Goal: Task Accomplishment & Management: Manage account settings

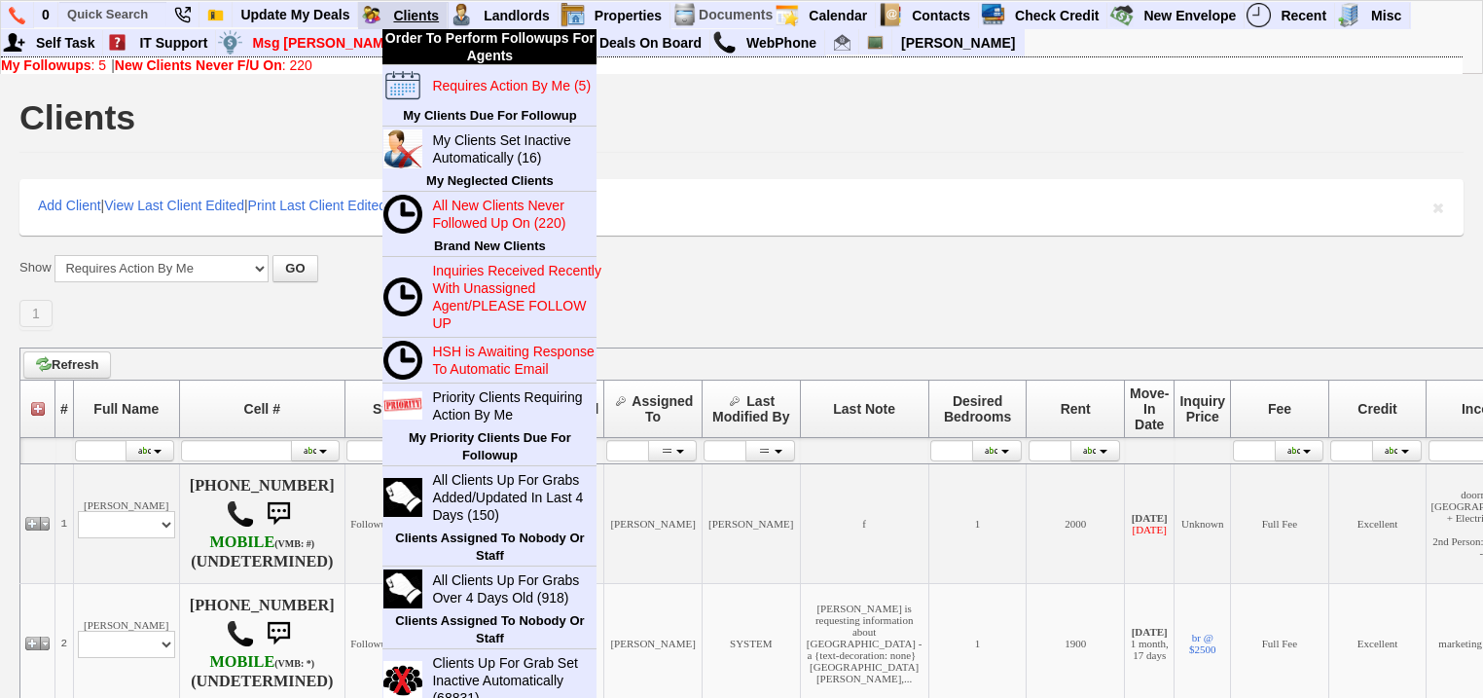
click at [414, 3] on link "Clients" at bounding box center [416, 15] width 62 height 25
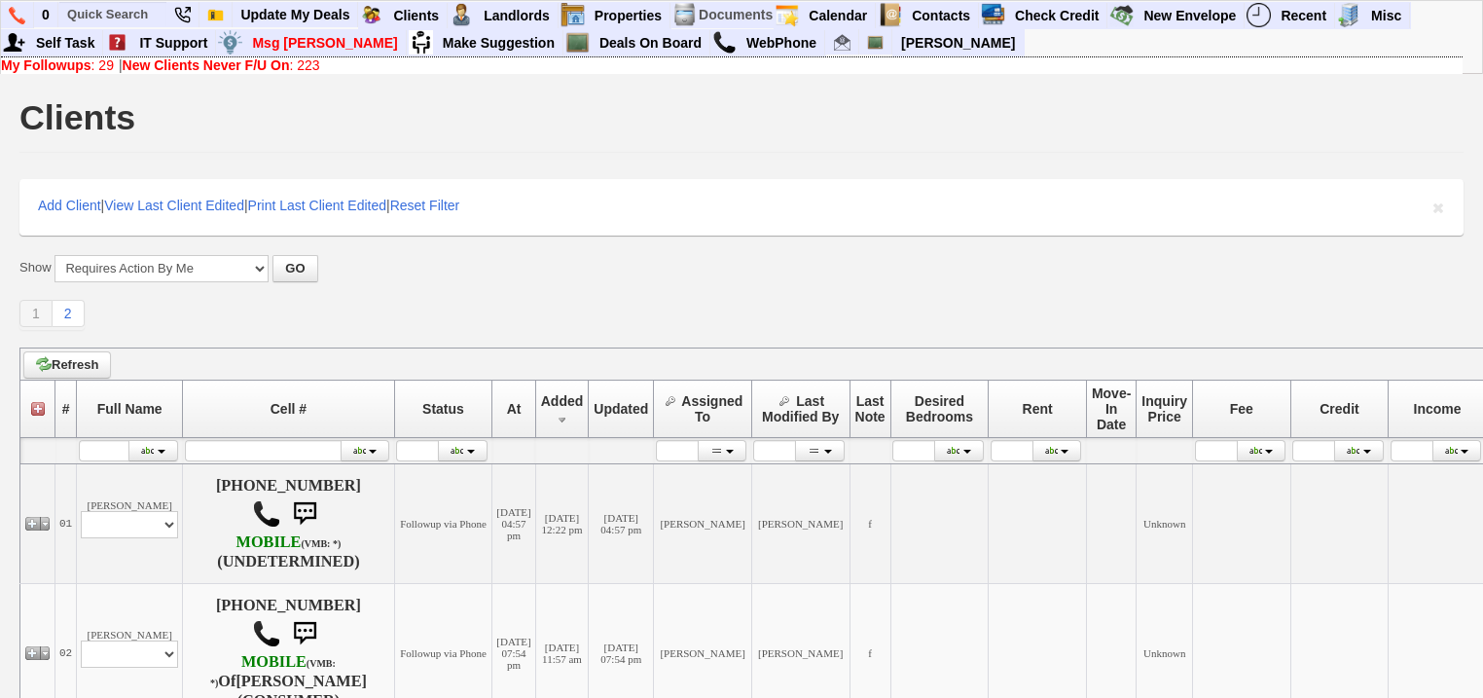
click at [180, 61] on b "New Clients Never F/U On" at bounding box center [206, 65] width 167 height 16
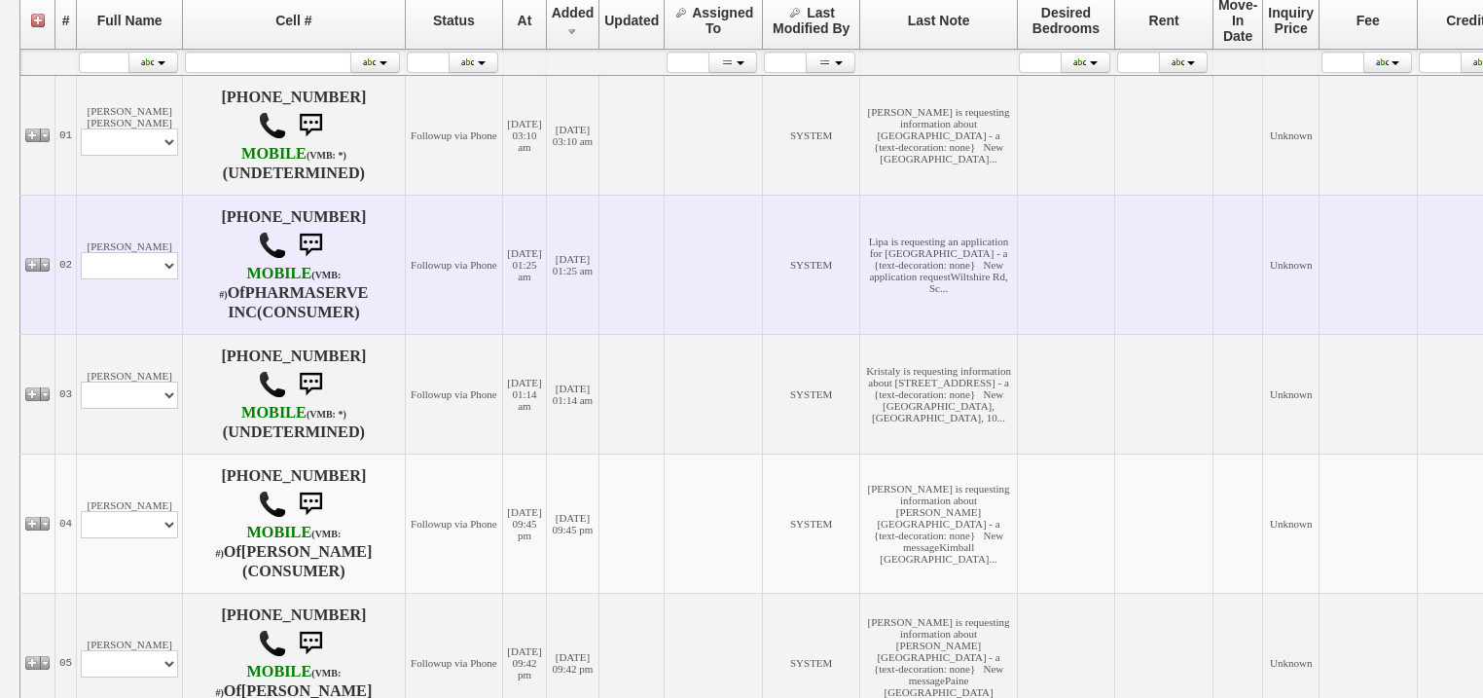
scroll to position [389, 0]
drag, startPoint x: 129, startPoint y: 274, endPoint x: 129, endPoint y: 286, distance: 11.7
click at [129, 278] on select "Profile Edit Print Email Externally (Will Not Be Tracked In CRM) Closed Deals" at bounding box center [129, 264] width 97 height 27
select select "ChangeURL,/crm/custom/edit_client_form.php?redirect=%2Fcrm%2Fclients.php&id=167…"
click at [81, 260] on select "Profile Edit Print Email Externally (Will Not Be Tracked In CRM) Closed Deals" at bounding box center [129, 264] width 97 height 27
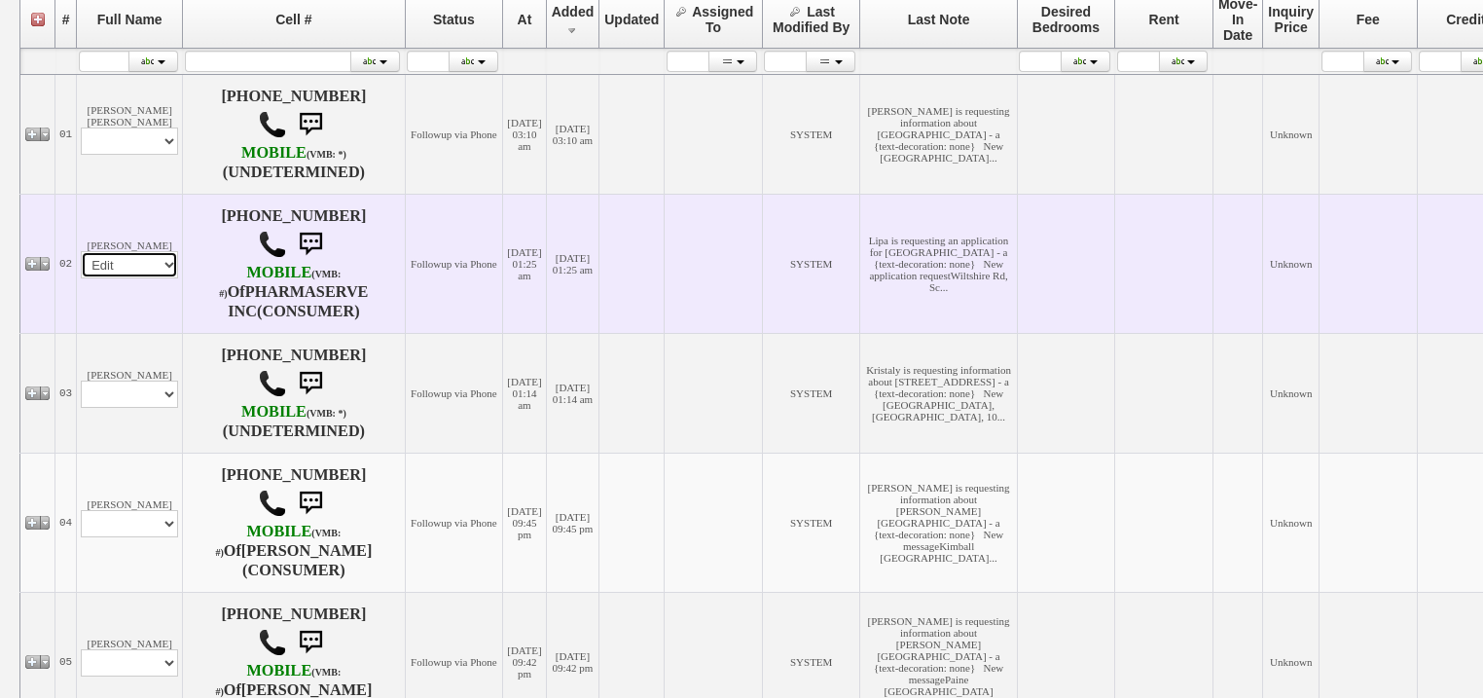
select select
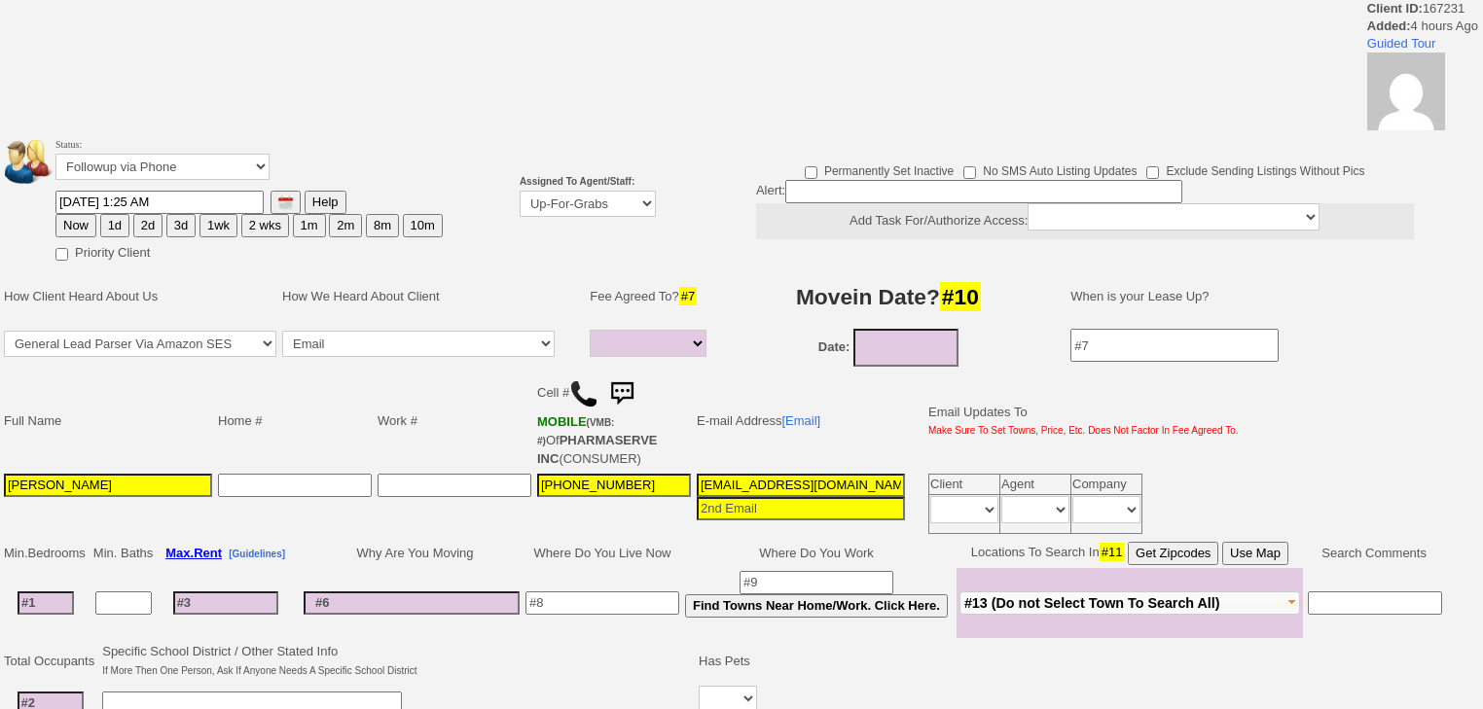
select select
click at [609, 204] on select "Up-For-Grabs ***** STAFF ***** Bob Bruno 914-419-3579 Cristy Liberto 914-486-10…" at bounding box center [588, 204] width 136 height 26
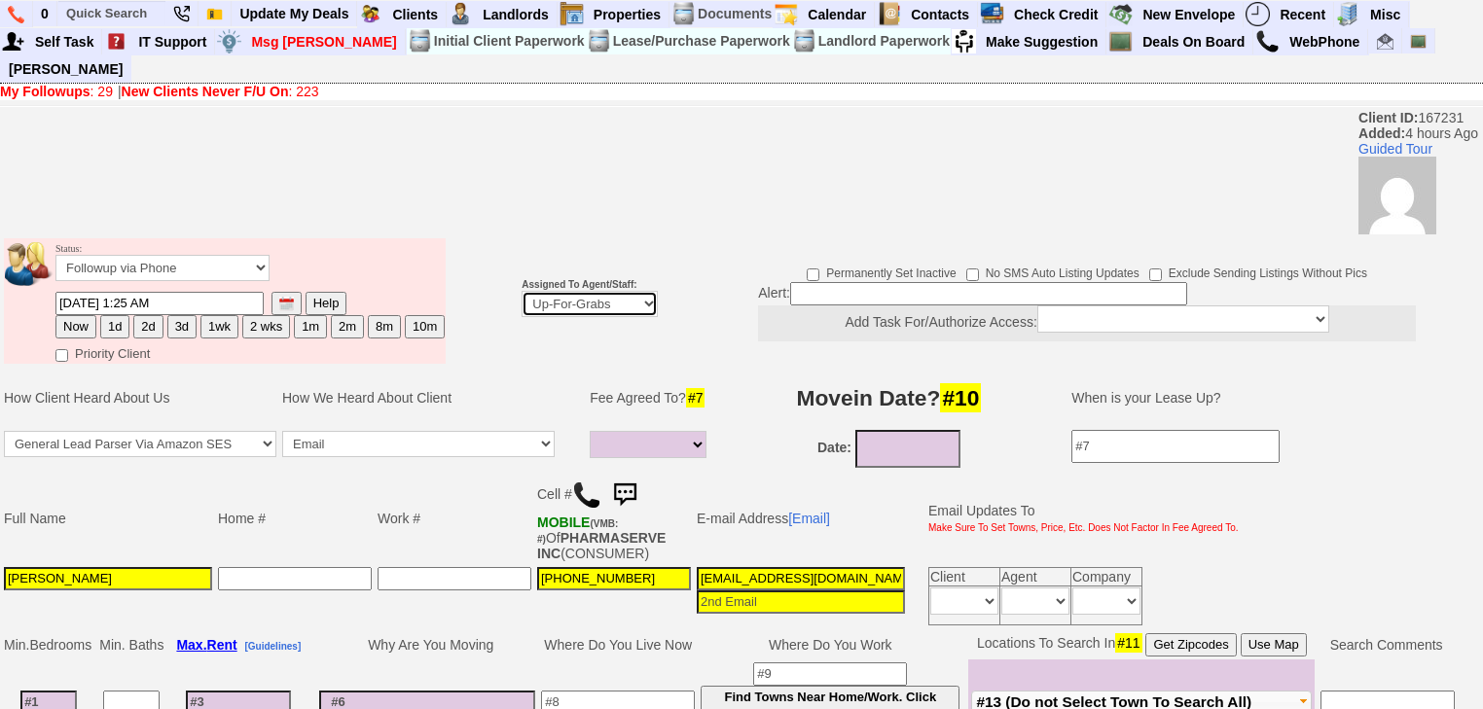
select select "108"
click at [521, 291] on select "Up-For-Grabs ***** STAFF ***** Bob Bruno 914-419-3579 Cristy Liberto 914-486-10…" at bounding box center [589, 304] width 136 height 26
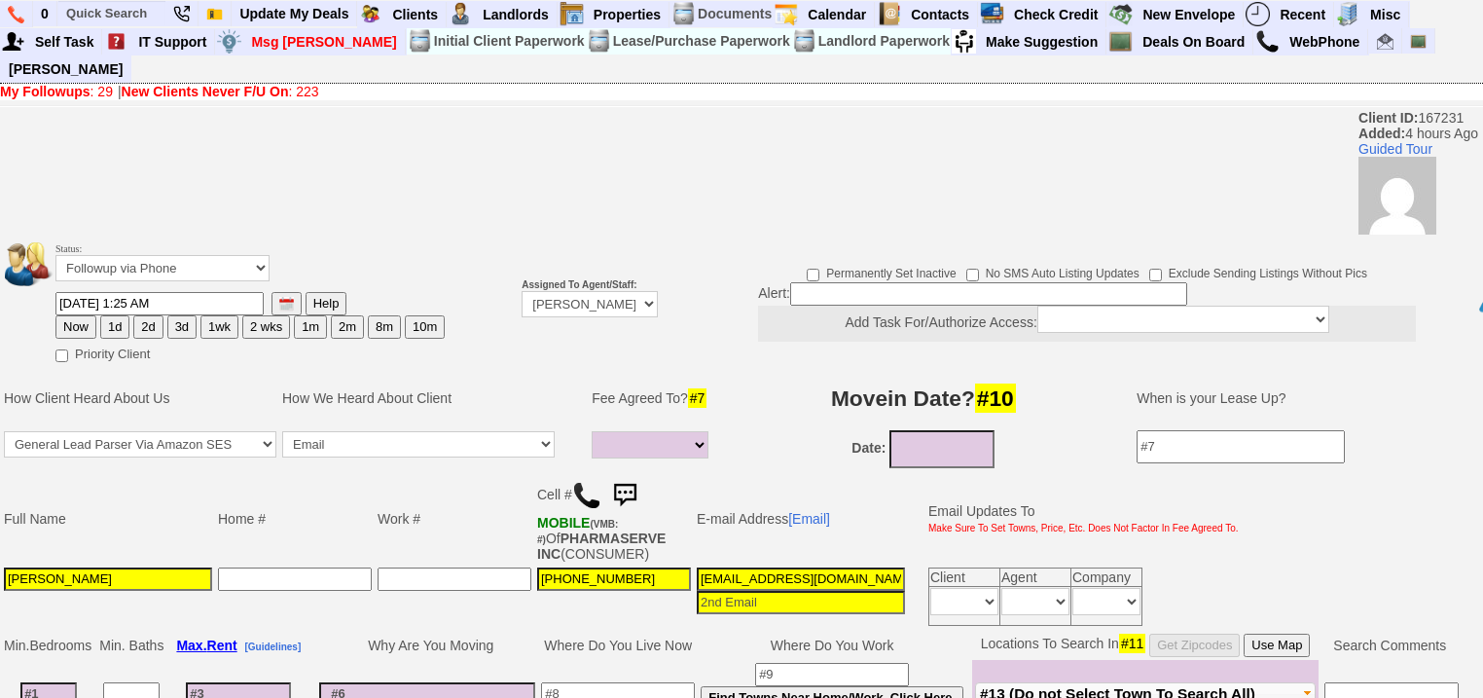
click at [79, 315] on button "Now" at bounding box center [75, 326] width 41 height 23
type input "08/14/2025 06:01 AM"
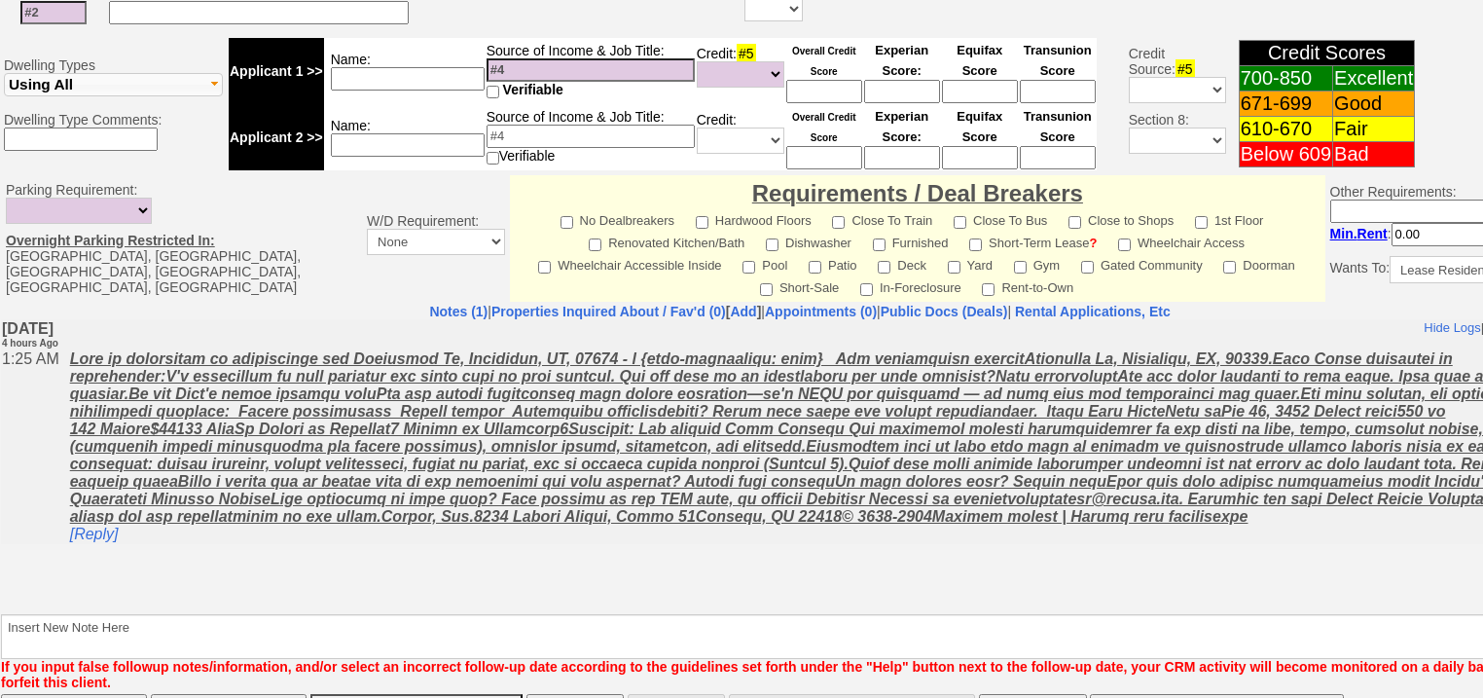
scroll to position [830, 0]
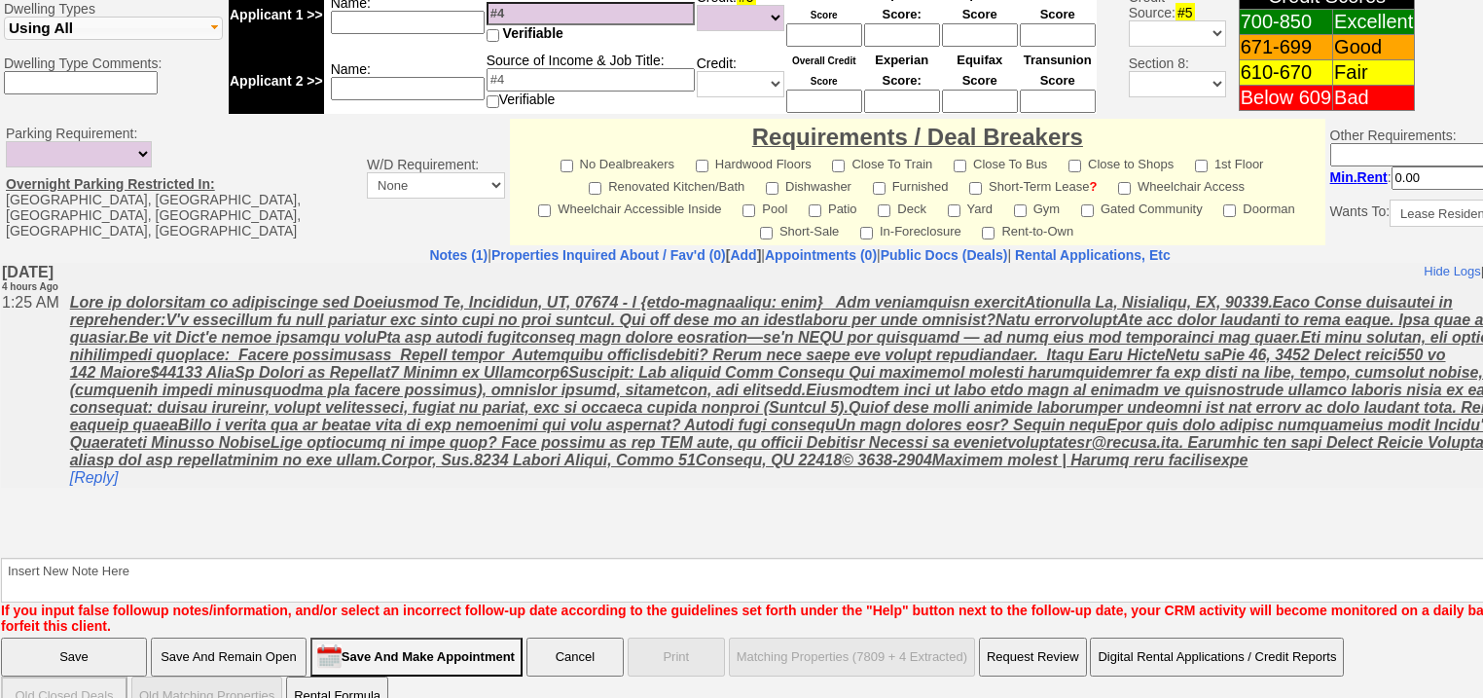
click at [72, 637] on input "Save" at bounding box center [74, 656] width 146 height 39
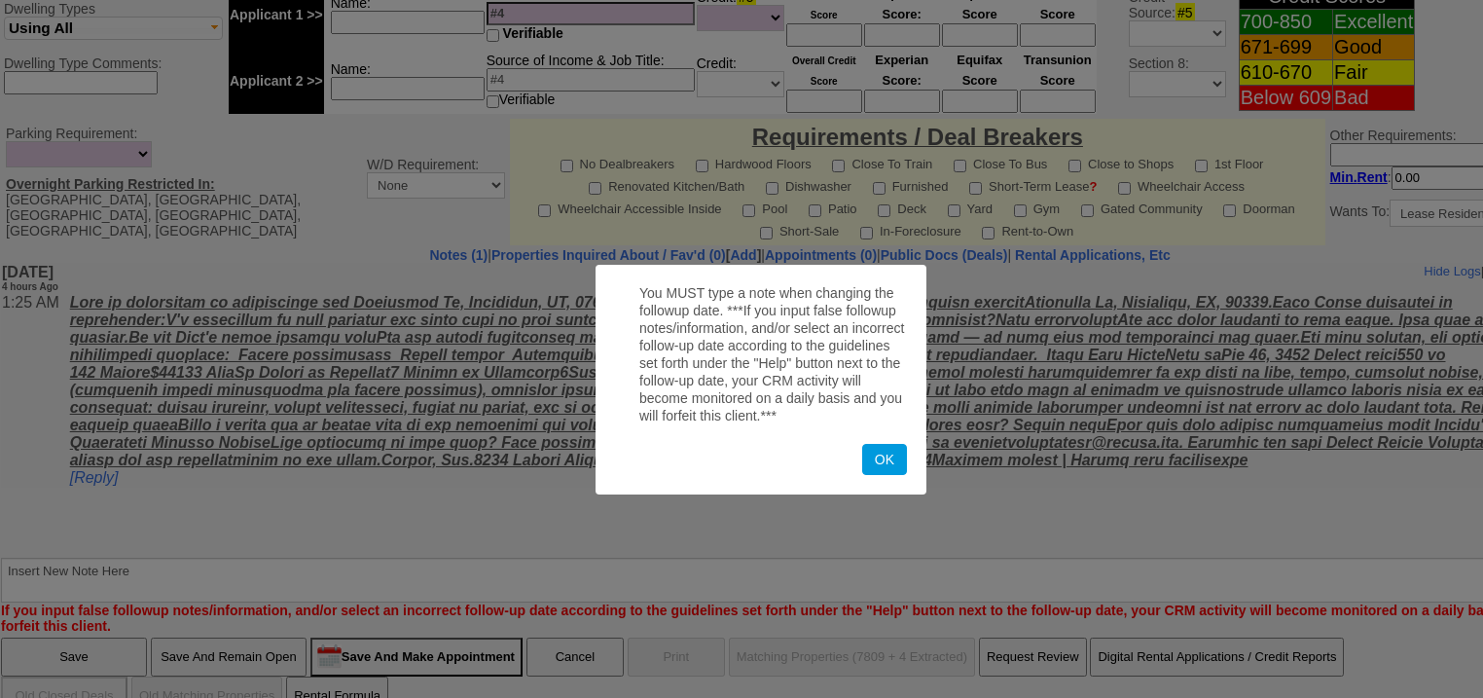
click at [907, 451] on form "You MUST type a note when changing the followup date. ***If you input false fol…" at bounding box center [760, 380] width 331 height 230
click at [866, 466] on button "OK" at bounding box center [884, 459] width 45 height 31
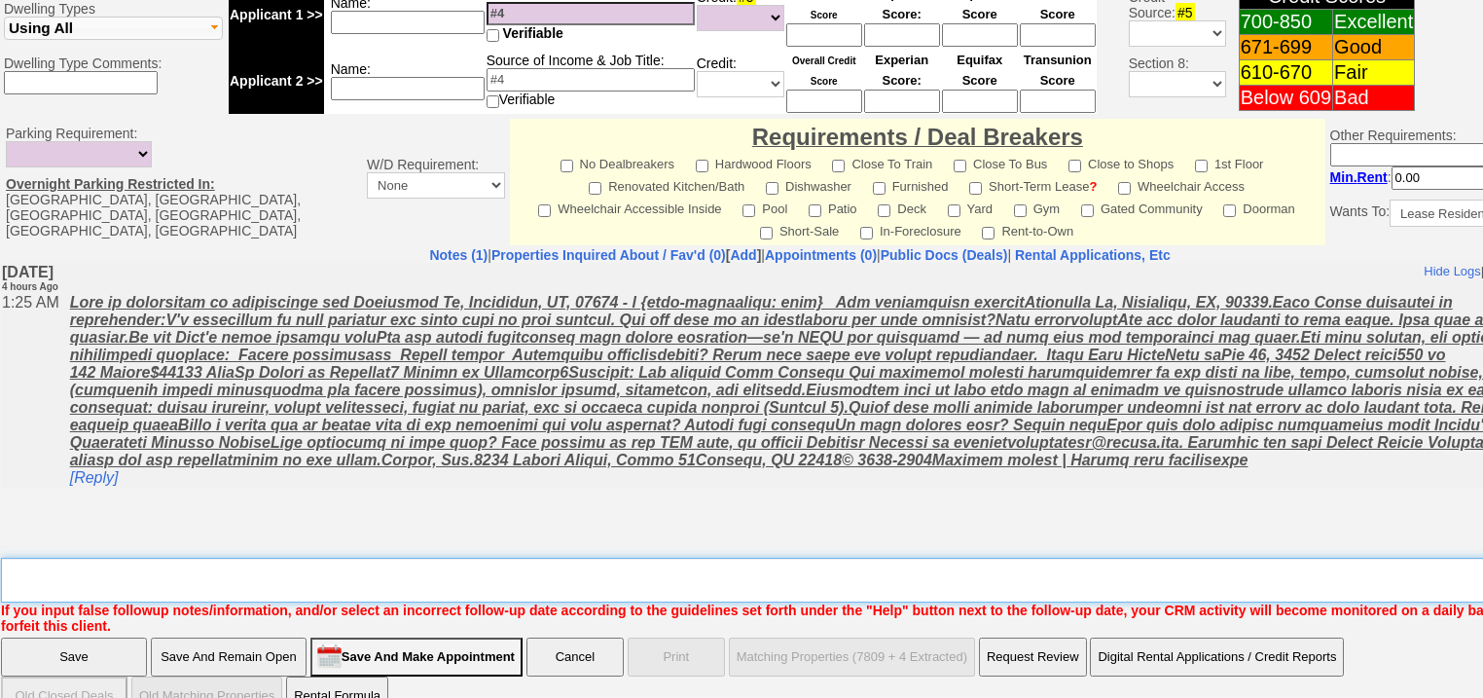
click at [619, 557] on textarea "Insert New Note Here" at bounding box center [806, 579] width 1611 height 45
type textarea "f"
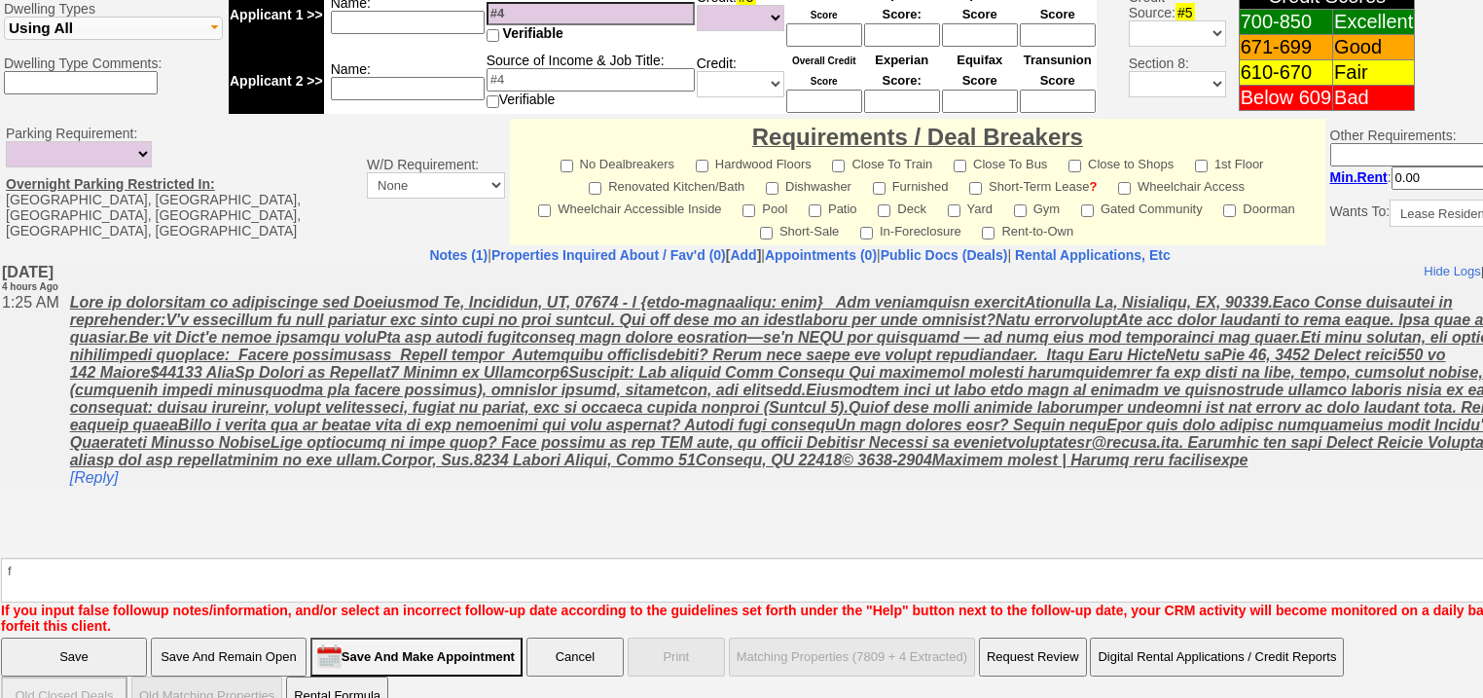
click at [94, 637] on input "Save" at bounding box center [74, 656] width 146 height 39
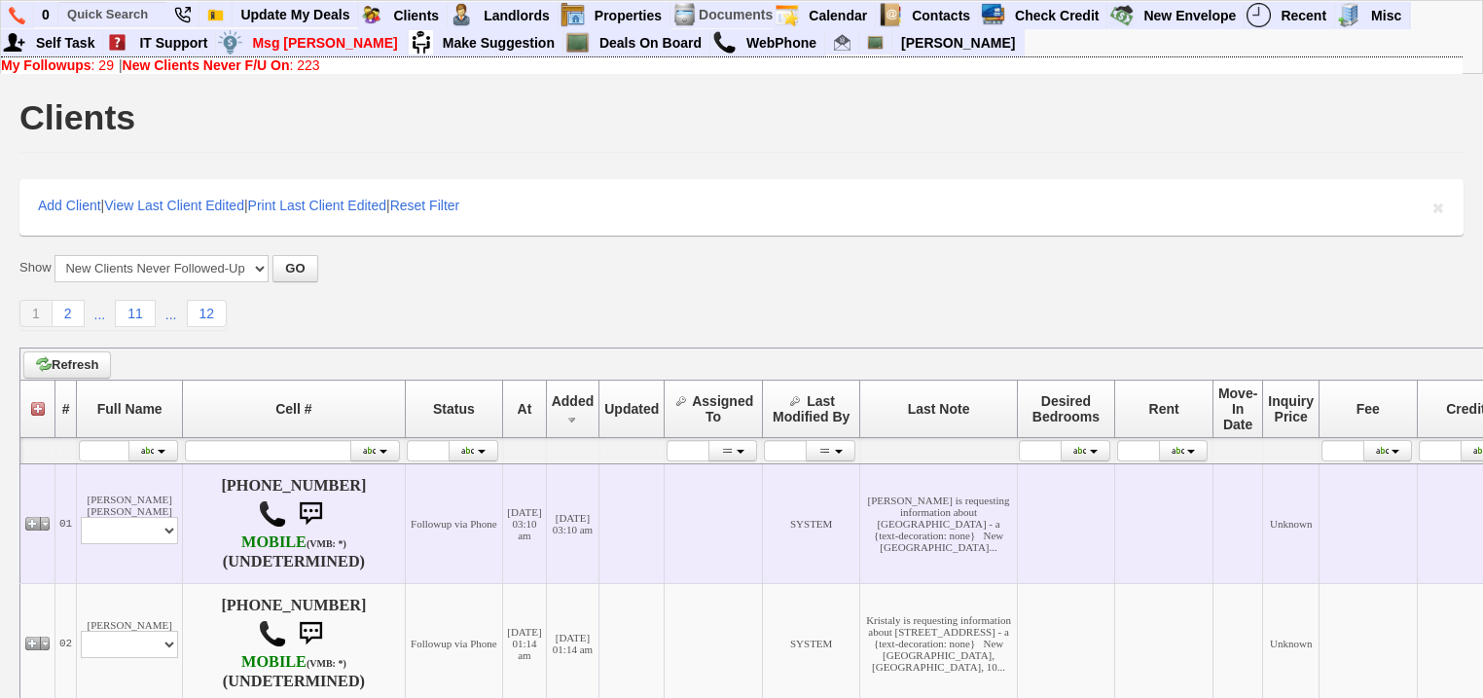
scroll to position [389, 0]
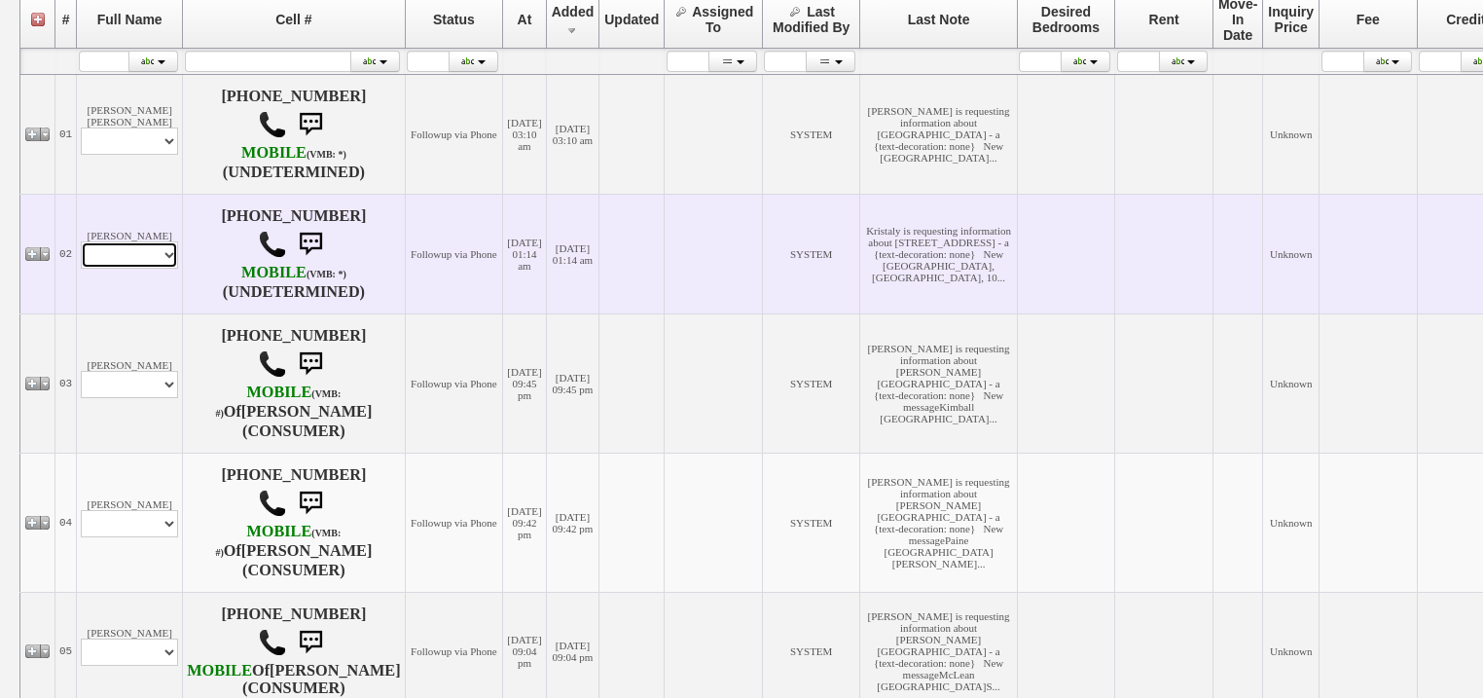
drag, startPoint x: 125, startPoint y: 273, endPoint x: 125, endPoint y: 287, distance: 13.6
click at [125, 269] on select "Profile Edit Print Email Externally (Will Not Be Tracked In CRM) Closed Deals" at bounding box center [129, 254] width 97 height 27
select select "ChangeURL,/crm/custom/edit_client_form.php?redirect=%2Fcrm%2Fclients.php&id=167…"
click at [81, 262] on select "Profile Edit Print Email Externally (Will Not Be Tracked In CRM) Closed Deals" at bounding box center [129, 254] width 97 height 27
select select
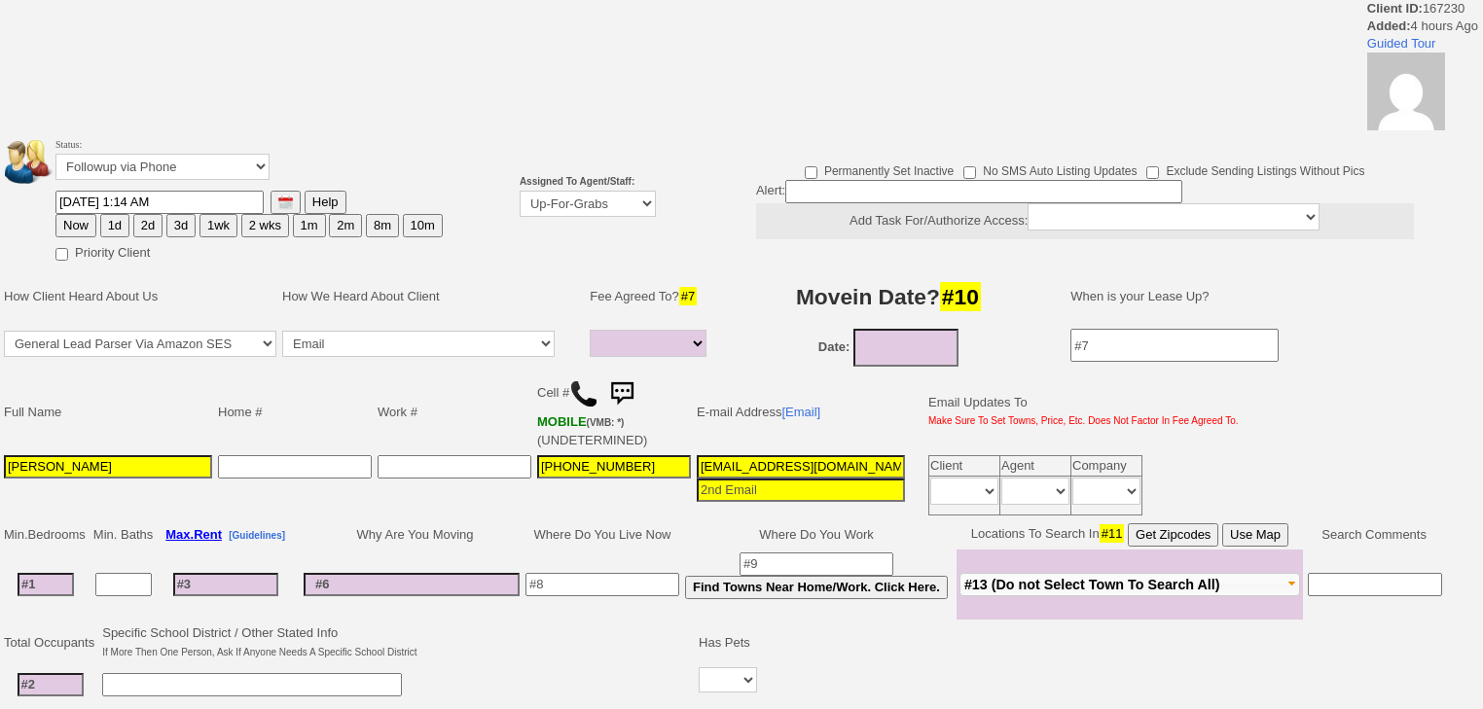
select select
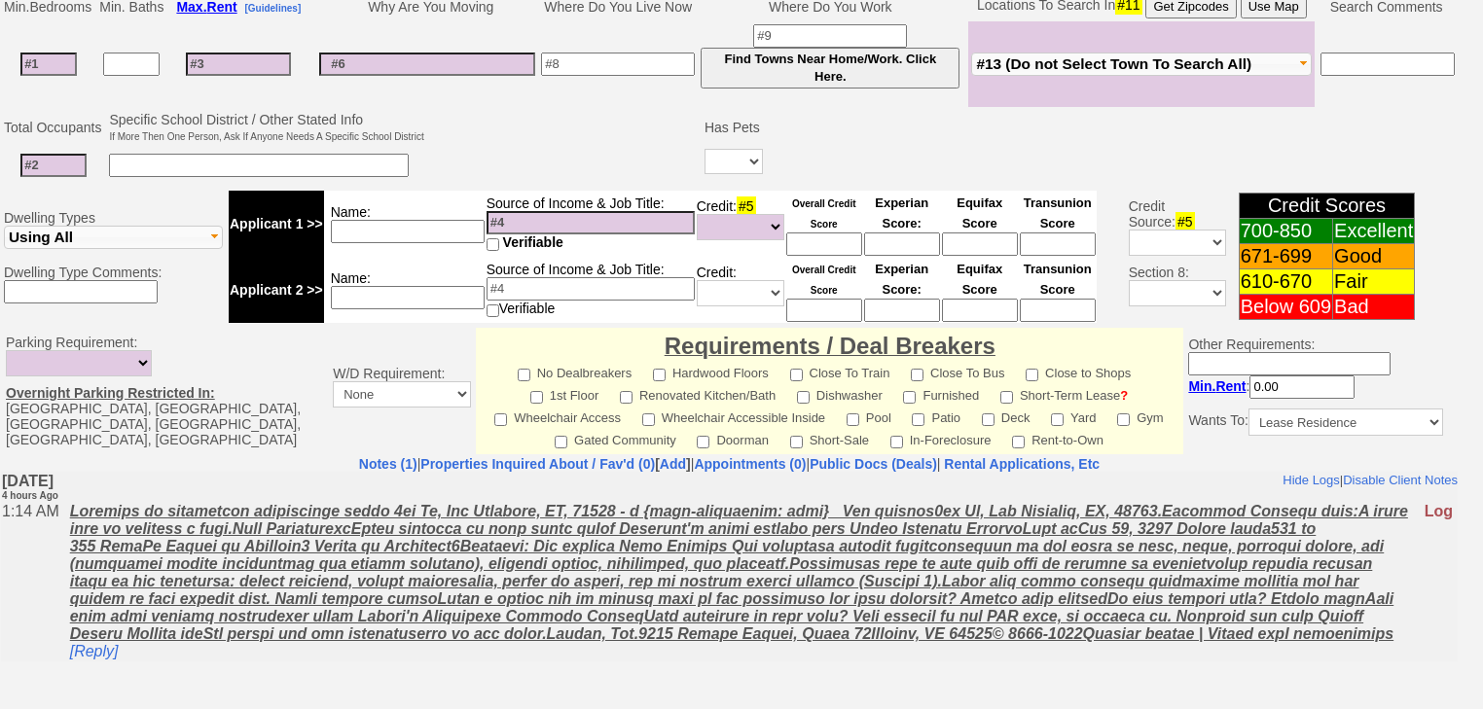
scroll to position [693, 0]
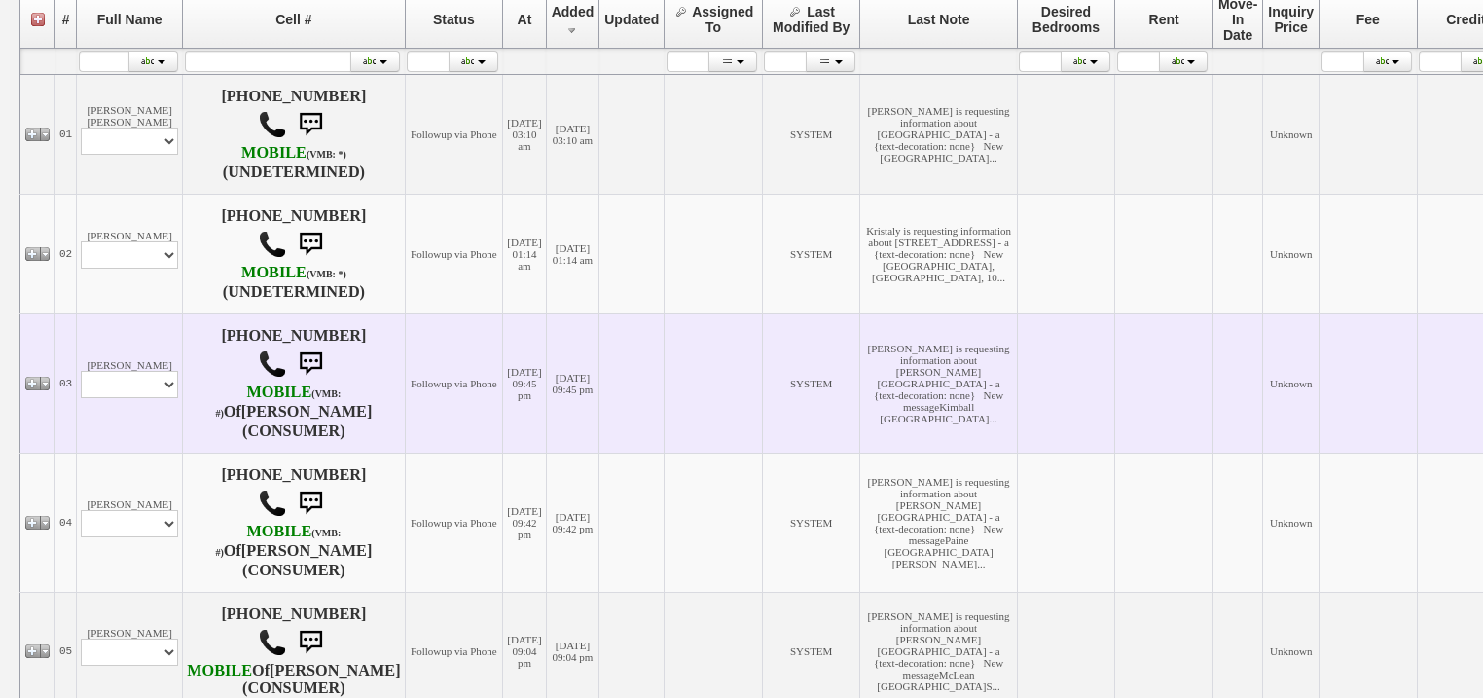
scroll to position [467, 0]
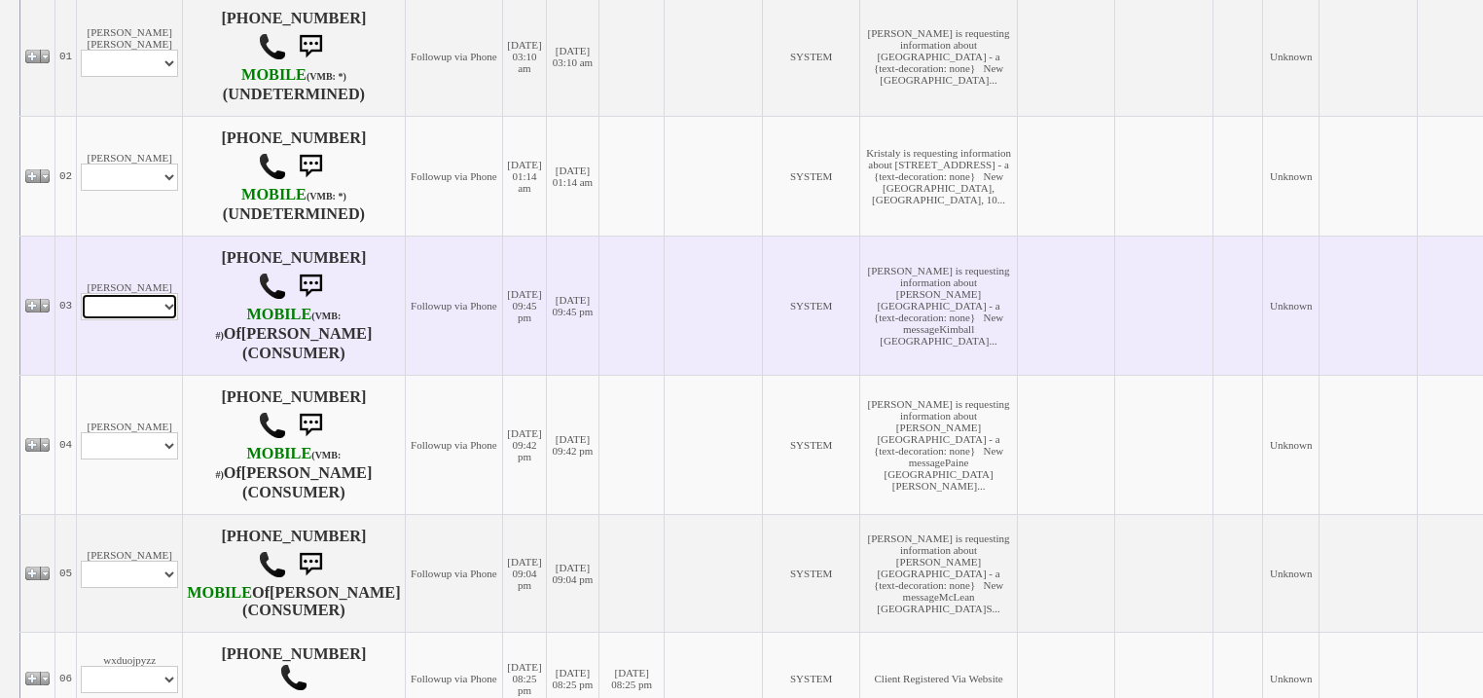
drag, startPoint x: 145, startPoint y: 339, endPoint x: 151, endPoint y: 351, distance: 13.9
click at [145, 320] on select "Profile Edit Print Email Externally (Will Not Be Tracked In CRM) Closed Deals" at bounding box center [129, 306] width 97 height 27
select select "ChangeURL,/crm/custom/edit_client_form.php?redirect=%2Fcrm%2Fclients.php&id=167…"
click at [81, 320] on select "Profile Edit Print Email Externally (Will Not Be Tracked In CRM) Closed Deals" at bounding box center [129, 306] width 97 height 27
select select
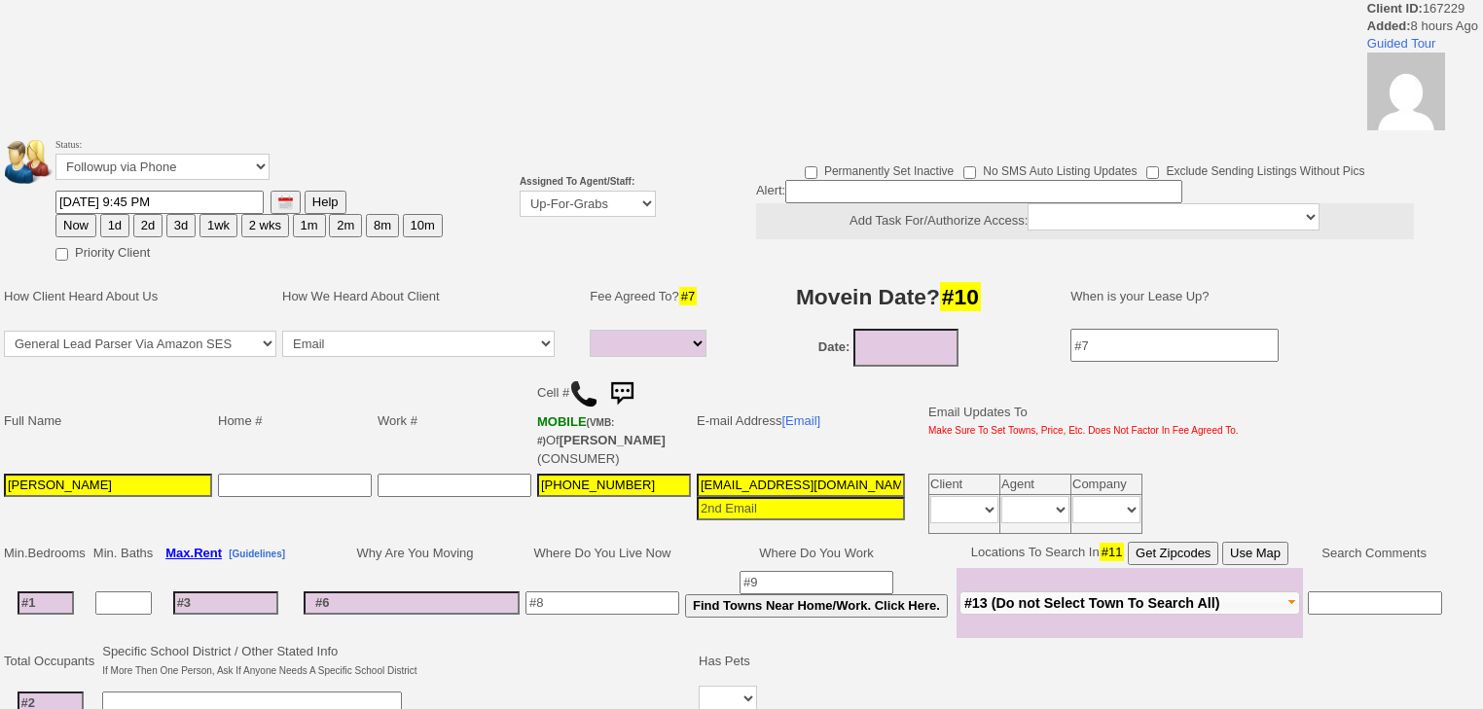
select select
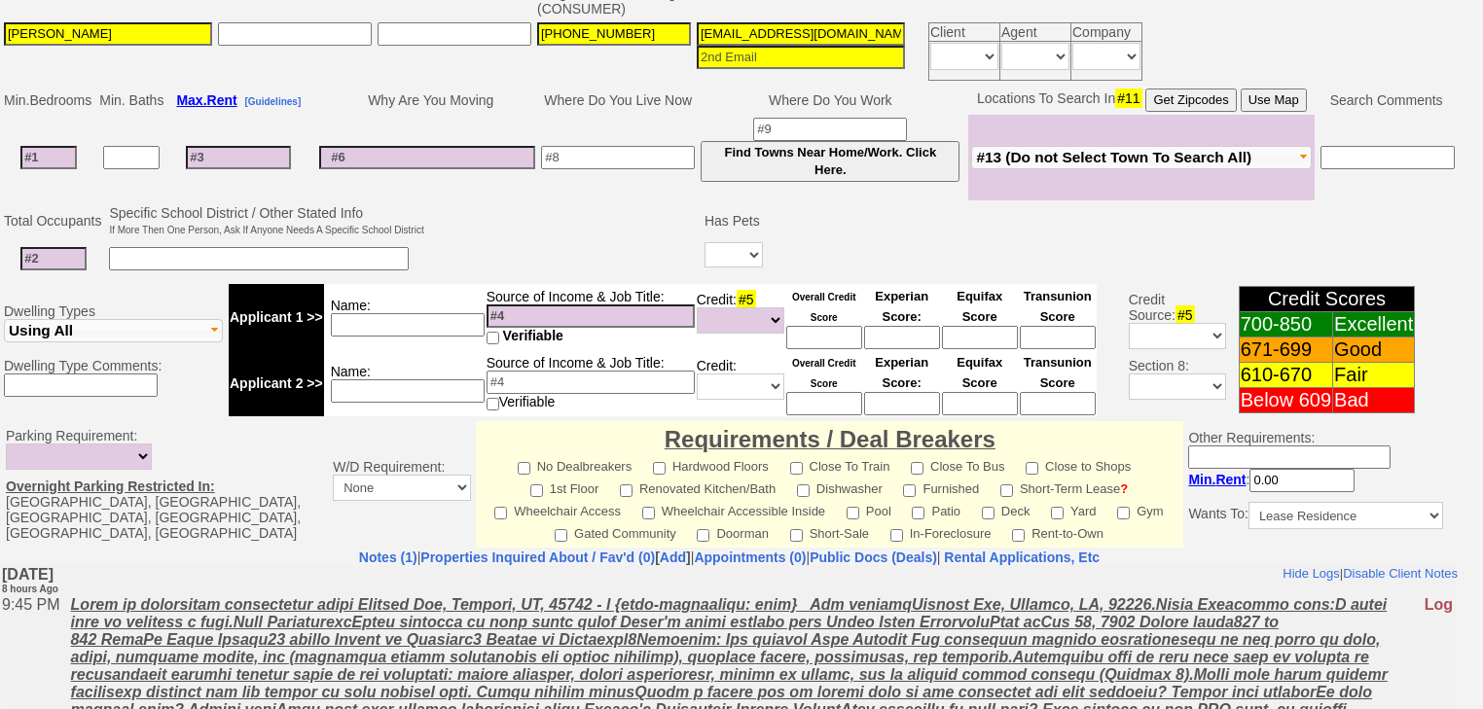
scroll to position [614, 0]
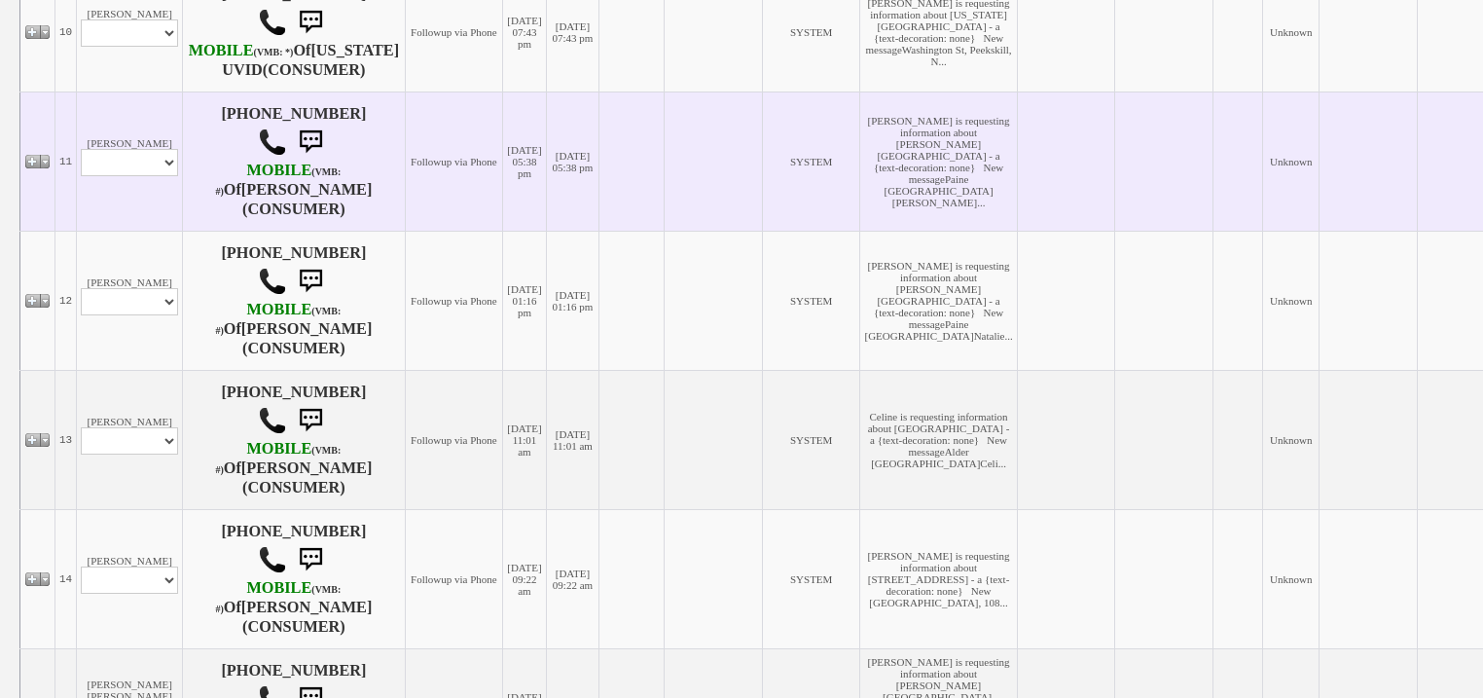
scroll to position [1712, 0]
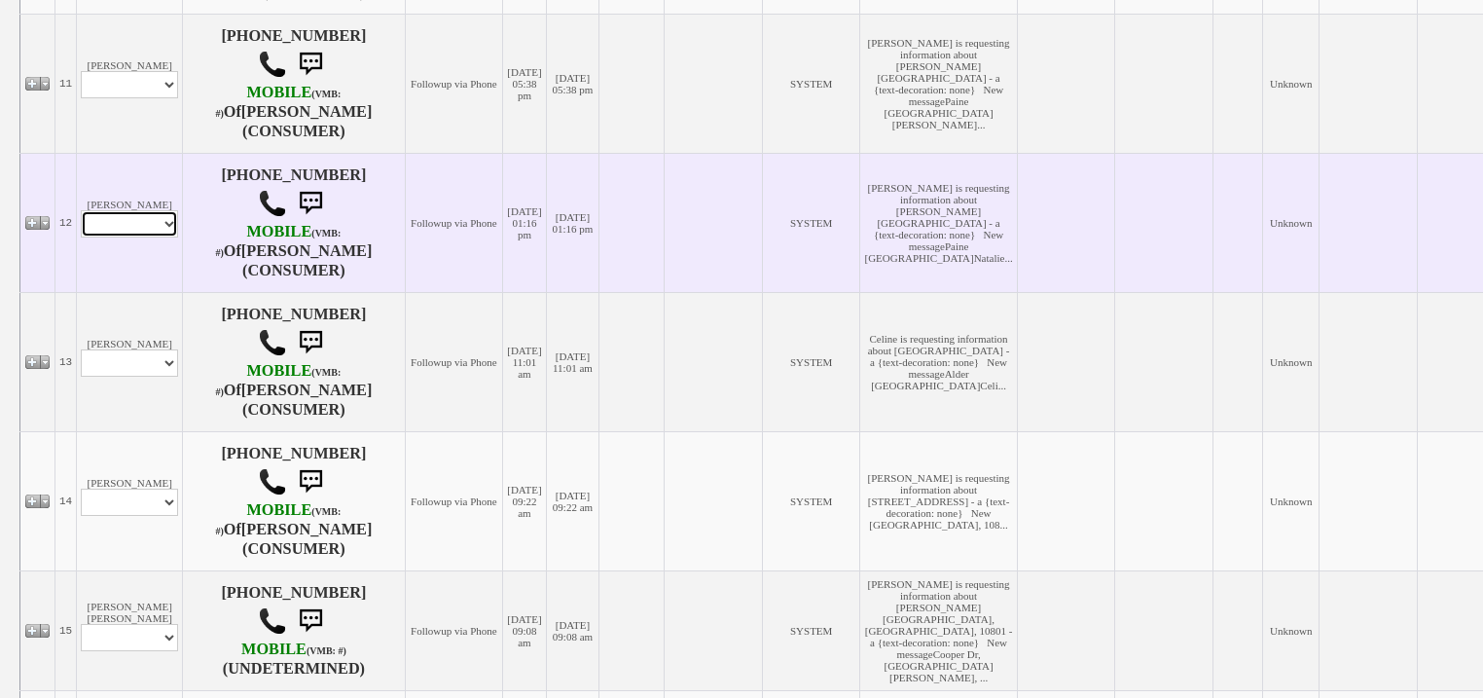
click at [161, 237] on select "Profile Edit Print Email Externally (Will Not Be Tracked In CRM) Closed Deals" at bounding box center [129, 223] width 97 height 27
select select "ChangeURL,/crm/custom/edit_client_form.php?redirect=%2Fcrm%2Fclients.php&id=167…"
click at [81, 237] on select "Profile Edit Print Email Externally (Will Not Be Tracked In CRM) Closed Deals" at bounding box center [129, 223] width 97 height 27
select select
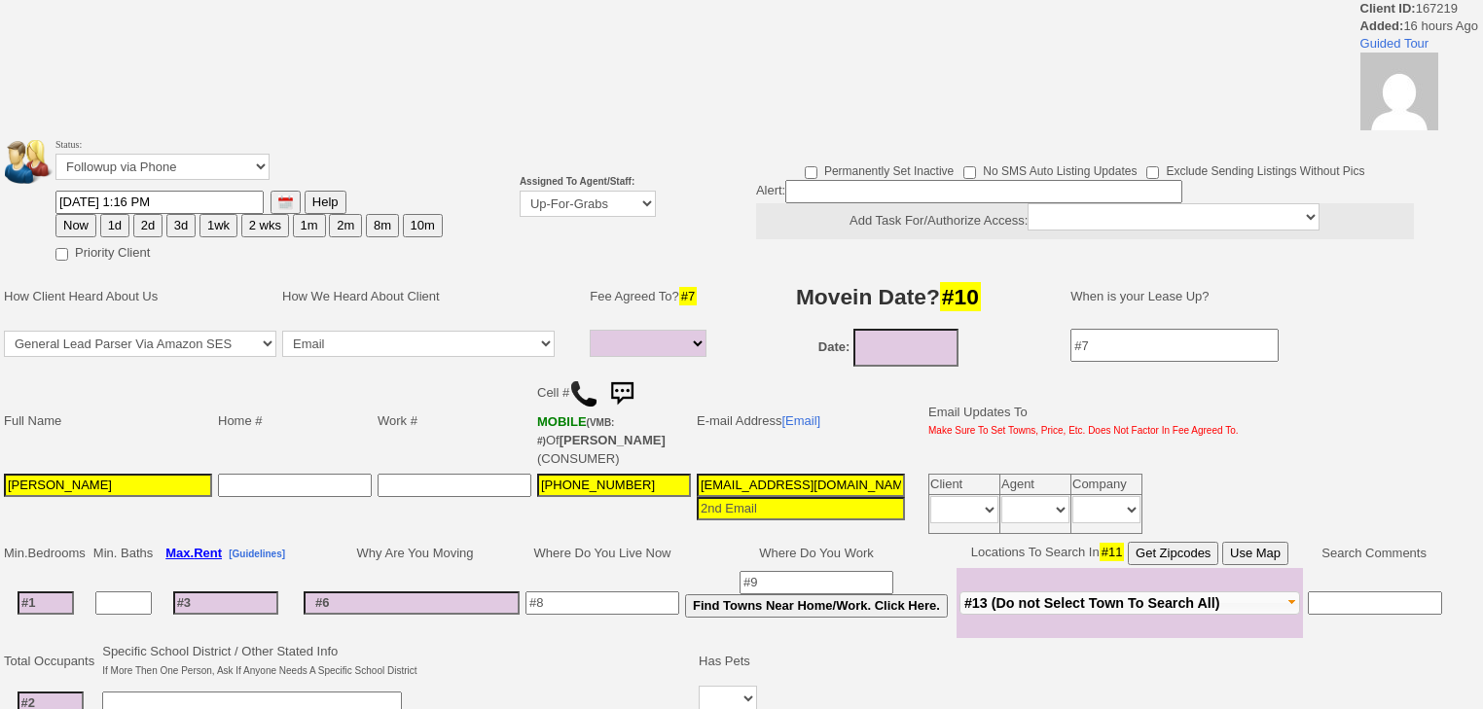
select select
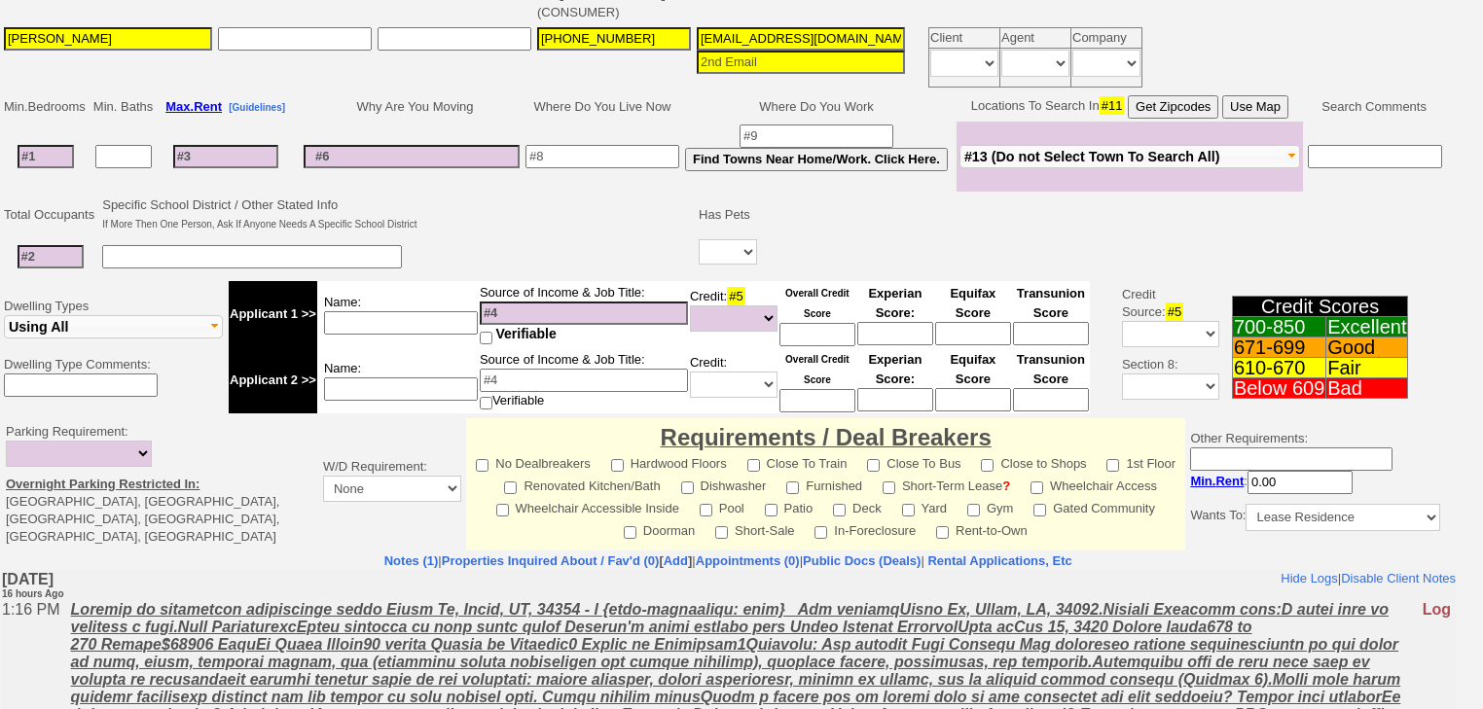
scroll to position [623, 0]
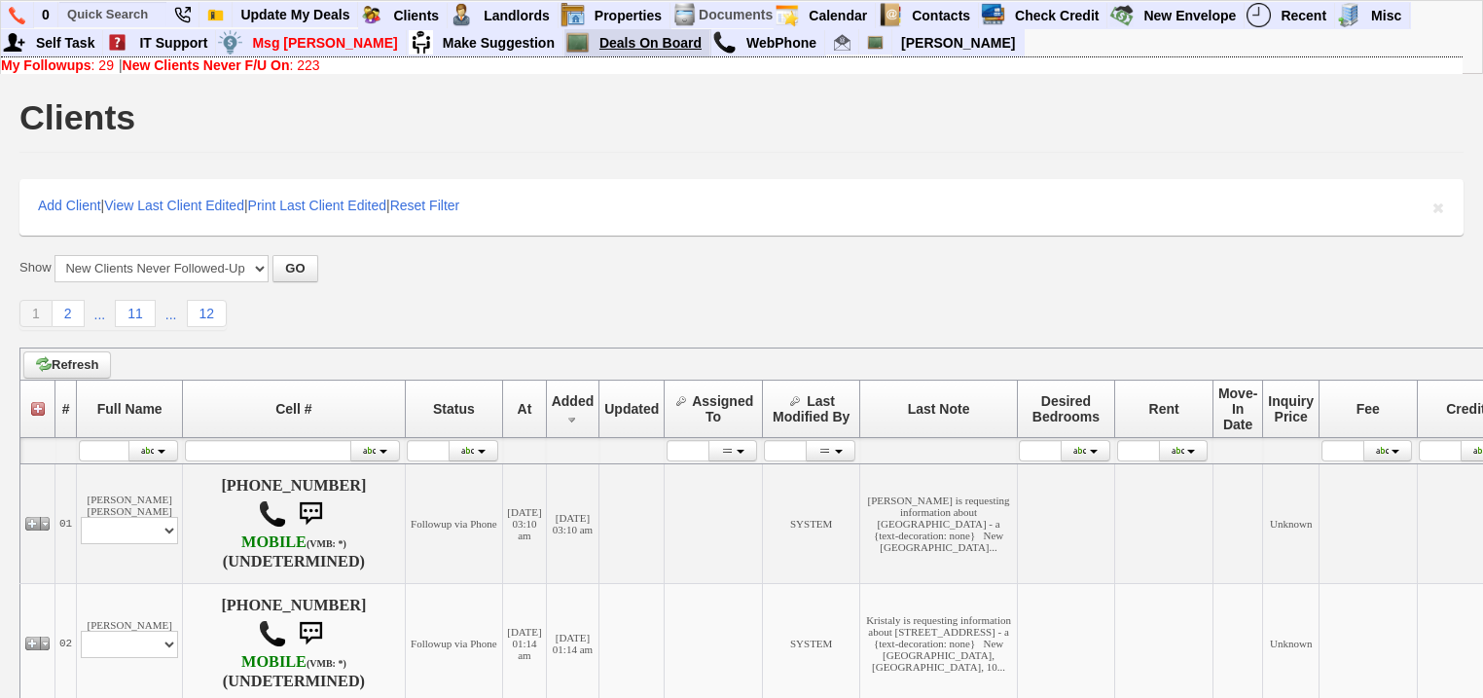
click at [592, 34] on link "Deals On Board" at bounding box center [651, 42] width 119 height 25
